Goal: Contribute content: Add original content to the website for others to see

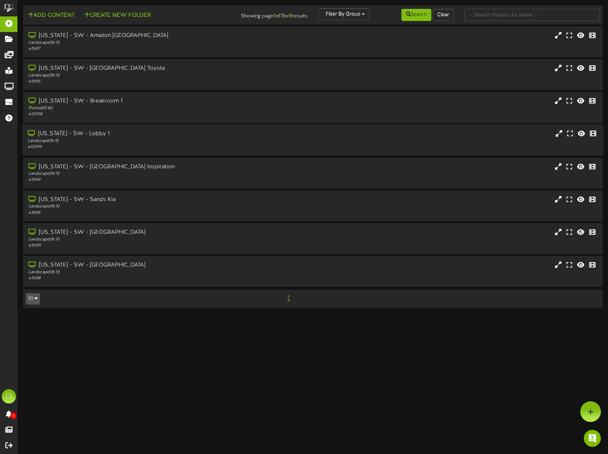
drag, startPoint x: 97, startPoint y: 137, endPoint x: 110, endPoint y: 137, distance: 12.1
click at [97, 137] on div "[US_STATE] - SW - Lobby 1" at bounding box center [144, 134] width 232 height 8
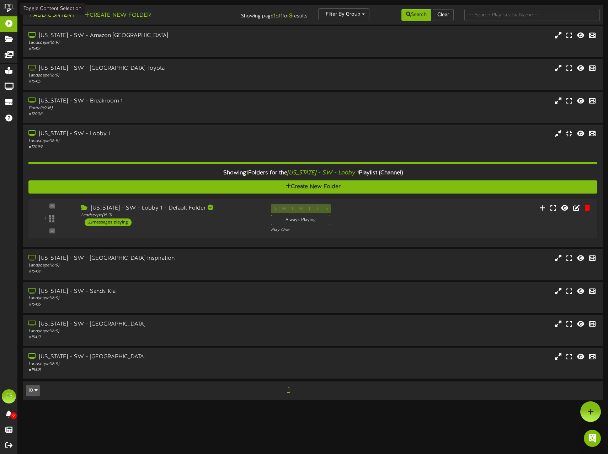
click at [54, 18] on button "Add Content" at bounding box center [51, 15] width 51 height 9
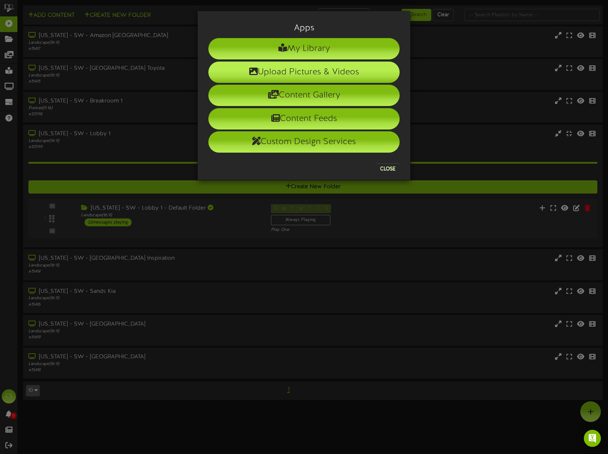
click at [336, 75] on li "Upload Pictures & Videos" at bounding box center [303, 72] width 191 height 21
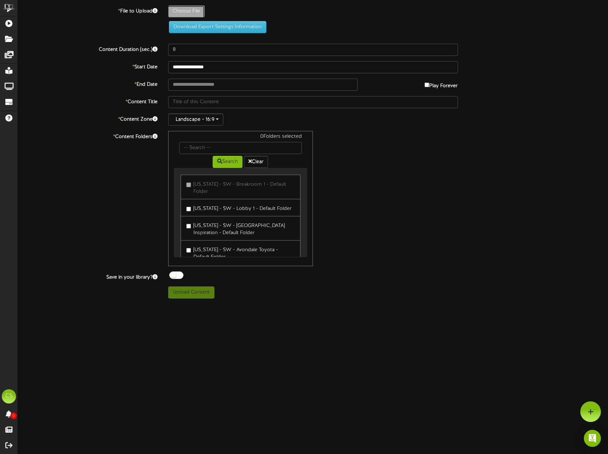
type input "**********"
type input "lobby16x9in2"
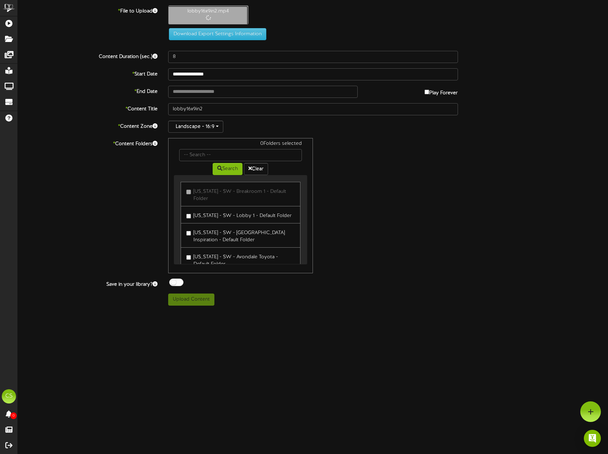
type input "20"
click at [238, 210] on label "[US_STATE] - SW - Lobby 1 - Default Folder" at bounding box center [238, 210] width 105 height 10
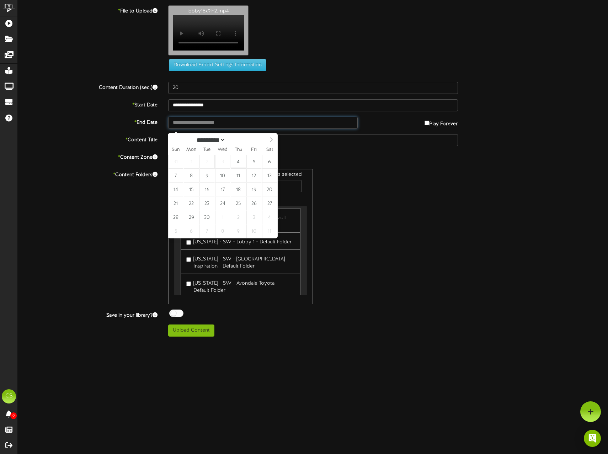
click at [348, 125] on input "text" at bounding box center [263, 123] width 190 height 12
type input "**********"
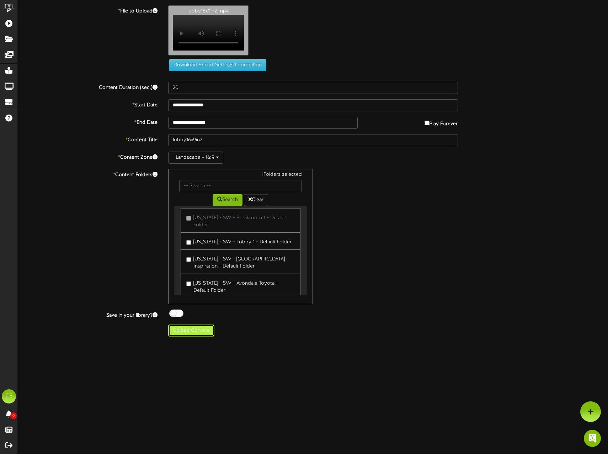
click at [201, 336] on button "Upload Content" at bounding box center [191, 330] width 46 height 12
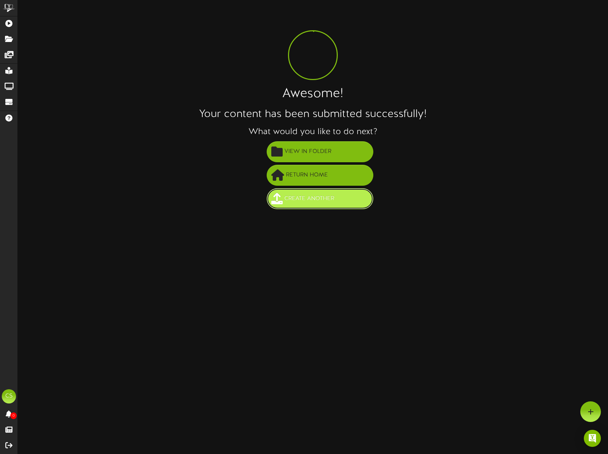
click at [315, 192] on button "Create Another" at bounding box center [320, 198] width 107 height 21
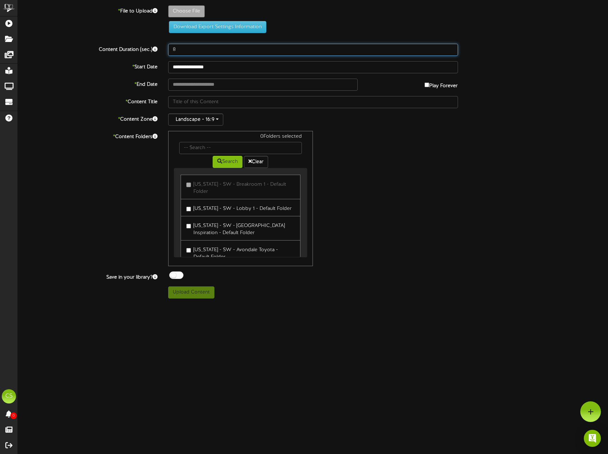
drag, startPoint x: 180, startPoint y: 54, endPoint x: 151, endPoint y: 51, distance: 28.9
click at [151, 51] on div "Content Duration (sec.) 8" at bounding box center [312, 50] width 601 height 12
type input "20"
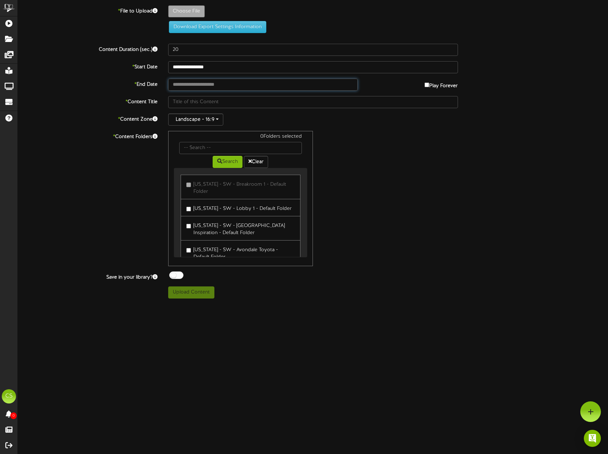
click at [195, 88] on input "text" at bounding box center [263, 85] width 190 height 12
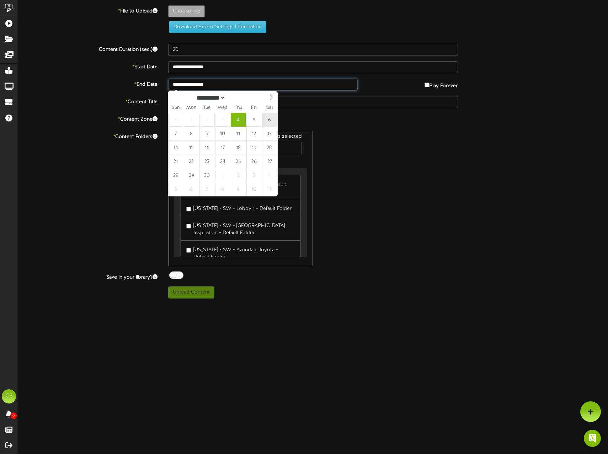
type input "**********"
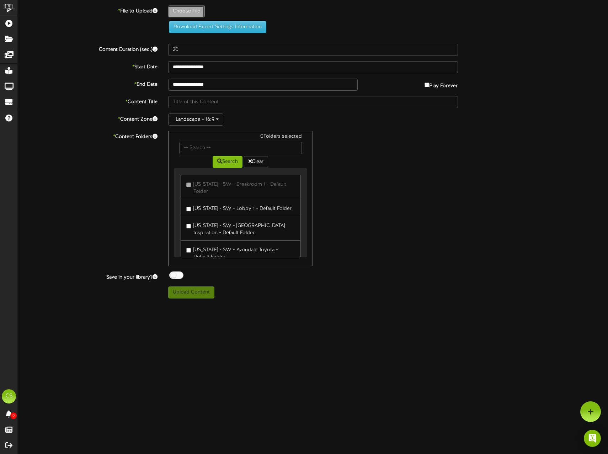
type input "**********"
type input "lobby16x9in4"
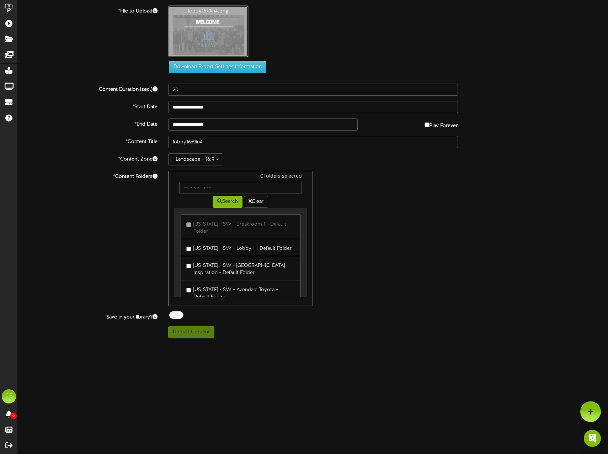
type input "**********"
type input "lobby16x9in5"
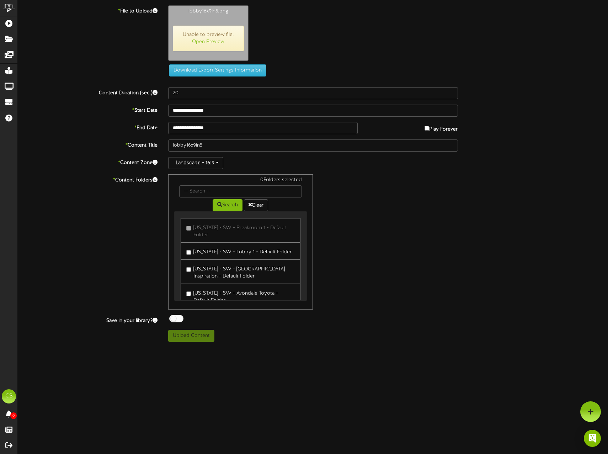
drag, startPoint x: 556, startPoint y: 65, endPoint x: 510, endPoint y: 46, distance: 49.5
click at [556, 65] on div "Download Export Settings Information" at bounding box center [313, 40] width 612 height 71
click at [207, 42] on link "Open Preview" at bounding box center [208, 41] width 32 height 5
click at [243, 246] on label "[US_STATE] - SW - Lobby 1 - Default Folder" at bounding box center [238, 251] width 105 height 10
click at [197, 334] on button "Upload Content" at bounding box center [191, 336] width 46 height 12
